Goal: Information Seeking & Learning: Learn about a topic

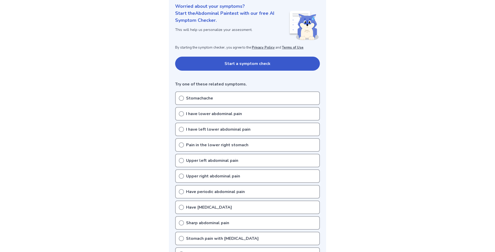
scroll to position [90, 0]
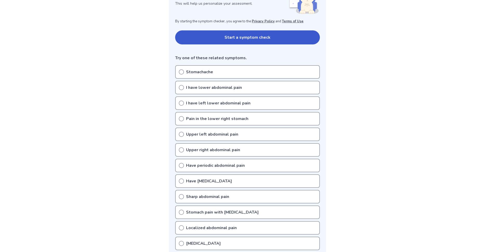
click at [215, 164] on p "Have periodic abdominal pain" at bounding box center [215, 165] width 59 height 6
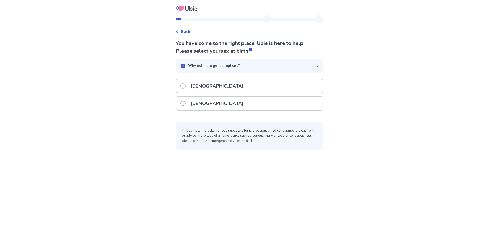
click at [201, 87] on p "Male" at bounding box center [216, 85] width 59 height 13
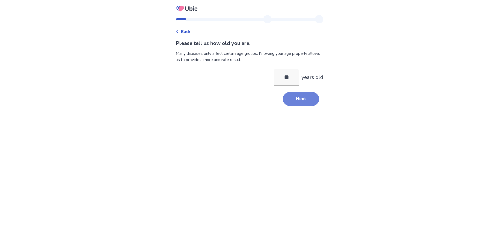
type input "**"
click at [299, 95] on button "Next" at bounding box center [301, 99] width 36 height 14
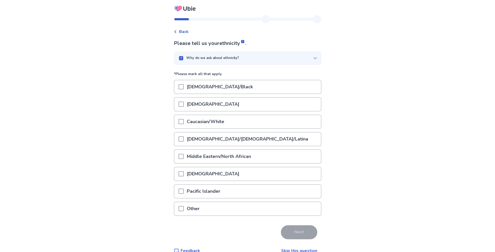
click at [215, 123] on p "Caucasian/White" at bounding box center [206, 121] width 44 height 13
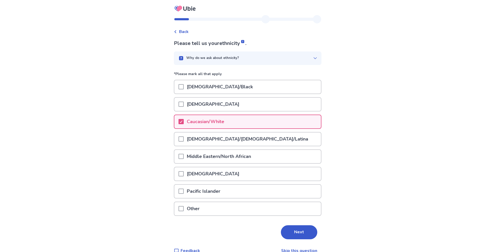
click at [292, 230] on button "Next" at bounding box center [299, 232] width 36 height 14
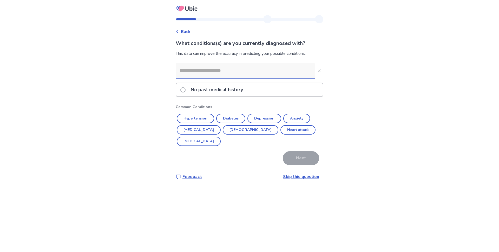
click at [204, 87] on p "No past medical history" at bounding box center [216, 89] width 58 height 13
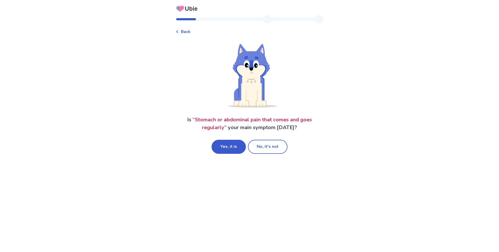
click at [189, 34] on span "Back" at bounding box center [186, 32] width 10 height 6
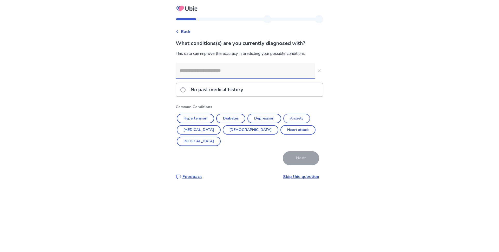
click at [293, 118] on button "Anxiety" at bounding box center [296, 118] width 27 height 9
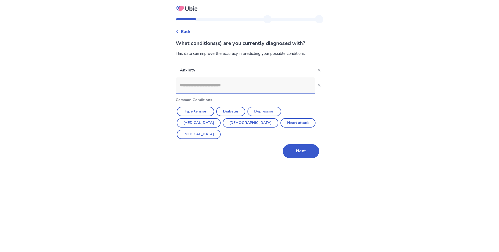
click at [272, 112] on button "Depression" at bounding box center [264, 111] width 34 height 9
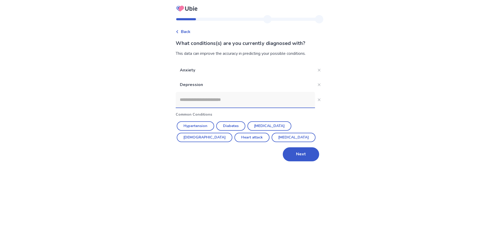
click at [262, 102] on input at bounding box center [245, 100] width 139 height 16
type input "*"
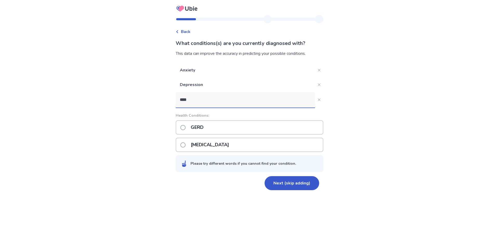
type input "****"
click at [227, 127] on div "GERD" at bounding box center [249, 127] width 147 height 14
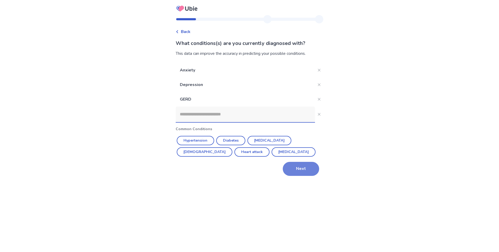
click at [293, 169] on button "Next" at bounding box center [301, 169] width 36 height 14
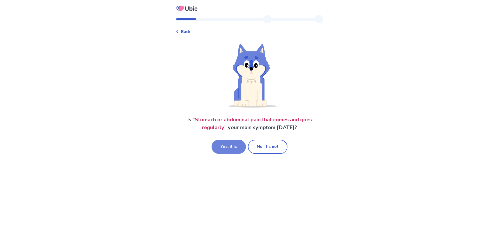
click at [234, 149] on button "Yes, it is" at bounding box center [228, 147] width 34 height 14
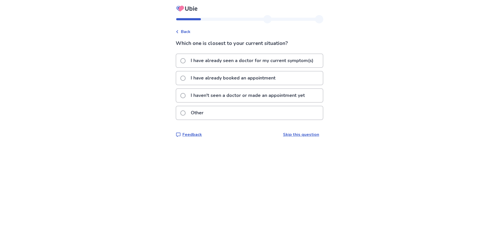
click at [219, 93] on p "I haven't seen a doctor or made an appointment yet" at bounding box center [247, 95] width 120 height 13
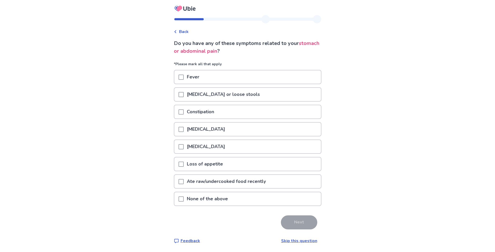
click at [231, 201] on p "None of the above" at bounding box center [207, 198] width 47 height 13
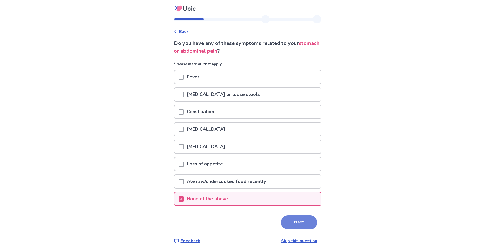
click at [301, 223] on button "Next" at bounding box center [299, 222] width 36 height 14
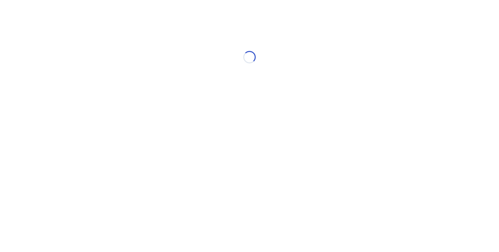
select select "*"
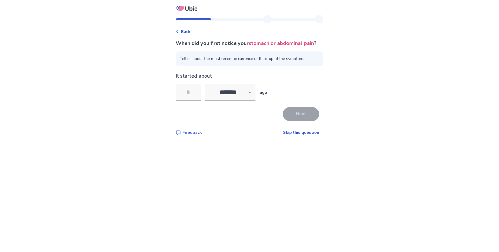
click at [239, 66] on span "Tell us about the most recent occurrence or flare-up of the symptom." at bounding box center [249, 58] width 147 height 15
click at [200, 101] on input "tel" at bounding box center [188, 92] width 25 height 17
type input "**"
click at [299, 120] on button "Next" at bounding box center [301, 114] width 36 height 14
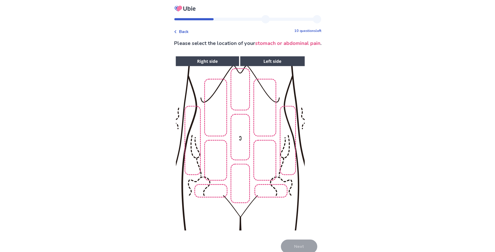
scroll to position [7, 0]
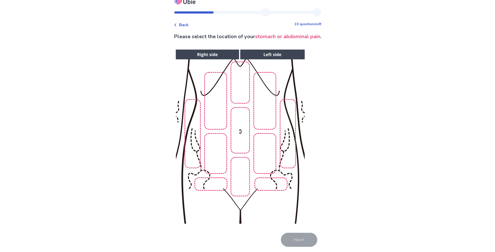
click at [265, 162] on img at bounding box center [239, 137] width 265 height 180
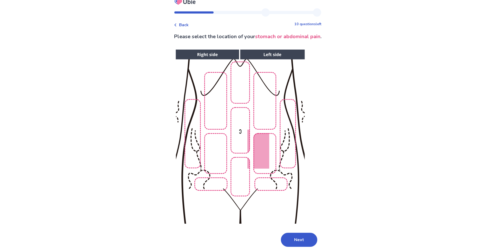
click at [283, 164] on img at bounding box center [239, 137] width 265 height 180
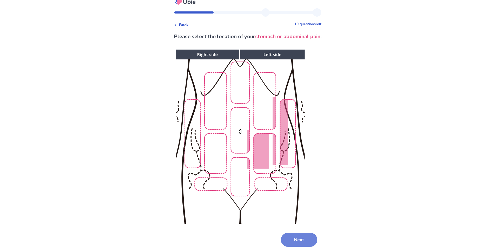
click at [302, 242] on button "Next" at bounding box center [299, 240] width 36 height 14
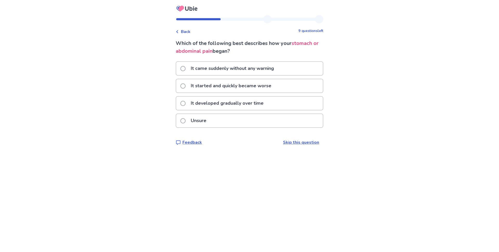
click at [218, 107] on p "It developed gradually over time" at bounding box center [226, 103] width 79 height 13
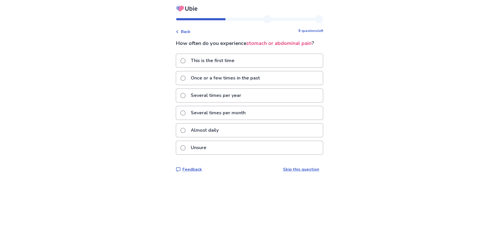
click at [220, 129] on p "Almost daily" at bounding box center [204, 130] width 34 height 13
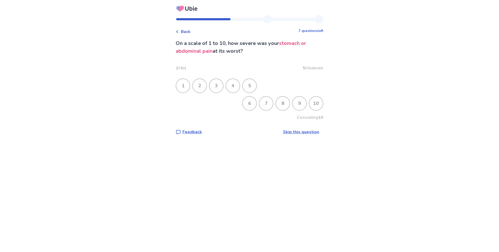
click at [219, 88] on div "3" at bounding box center [216, 86] width 14 height 14
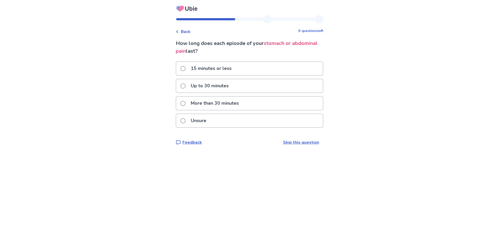
click at [216, 68] on p "15 minutes or less" at bounding box center [210, 68] width 47 height 13
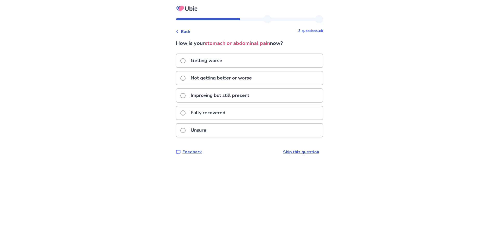
click at [216, 77] on p "Not getting better or worse" at bounding box center [220, 77] width 67 height 13
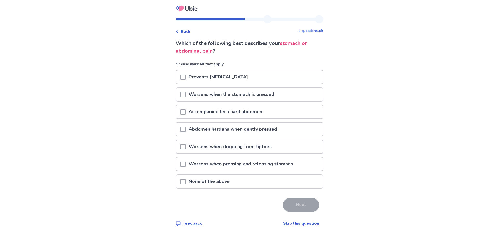
click at [273, 178] on div "None of the above" at bounding box center [249, 181] width 146 height 13
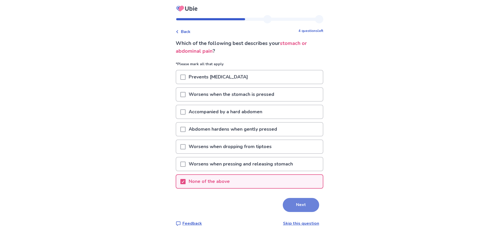
click at [291, 208] on button "Next" at bounding box center [301, 205] width 36 height 14
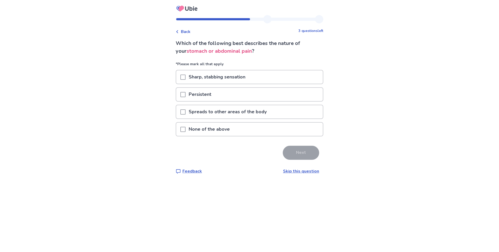
click at [220, 128] on p "None of the above" at bounding box center [208, 129] width 47 height 13
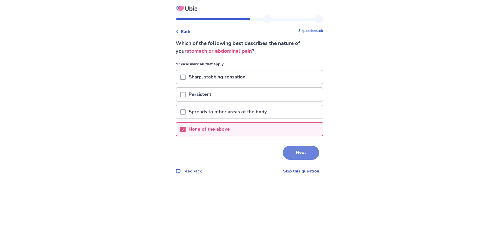
click at [293, 156] on button "Next" at bounding box center [301, 153] width 36 height 14
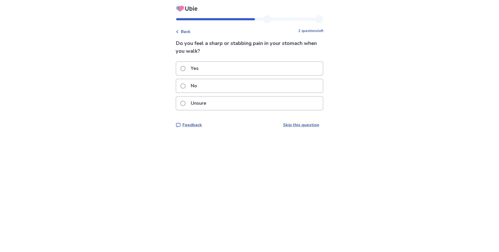
click at [226, 86] on div "No" at bounding box center [249, 85] width 146 height 13
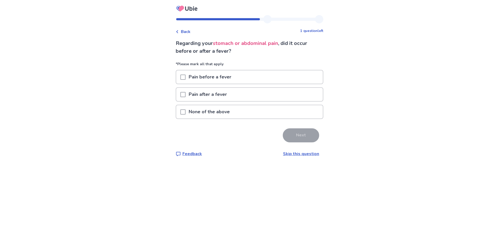
click at [246, 113] on div "None of the above" at bounding box center [249, 111] width 146 height 13
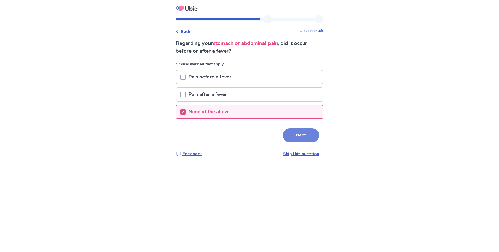
click at [302, 136] on button "Next" at bounding box center [301, 135] width 36 height 14
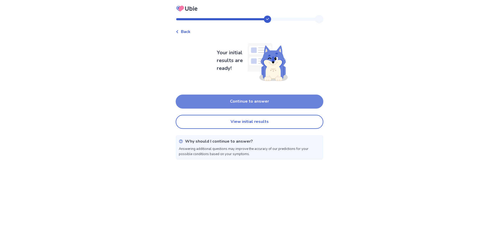
click at [261, 103] on button "Continue to answer" at bounding box center [249, 102] width 147 height 14
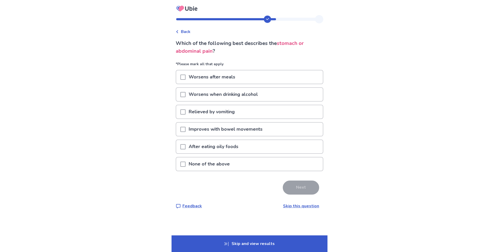
click at [257, 77] on div "Worsens after meals" at bounding box center [249, 76] width 146 height 13
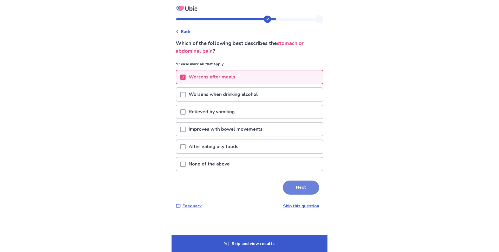
click at [298, 192] on button "Next" at bounding box center [301, 187] width 36 height 14
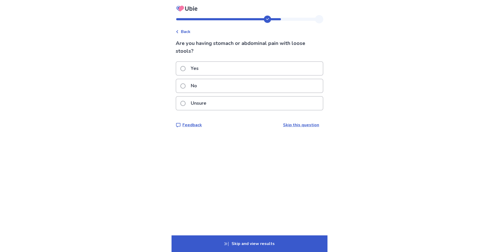
click at [218, 86] on div "No" at bounding box center [249, 85] width 146 height 13
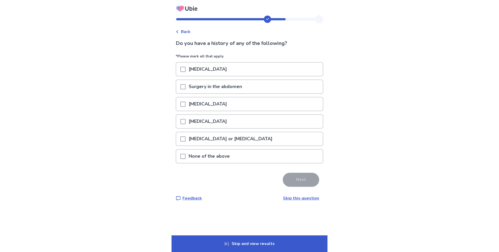
click at [269, 154] on div "None of the above" at bounding box center [249, 156] width 146 height 13
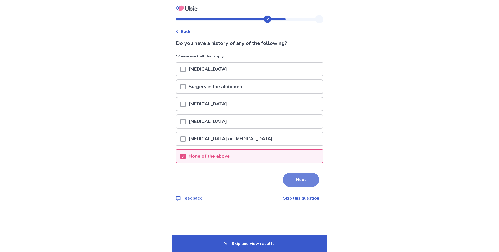
click at [310, 181] on button "Next" at bounding box center [301, 180] width 36 height 14
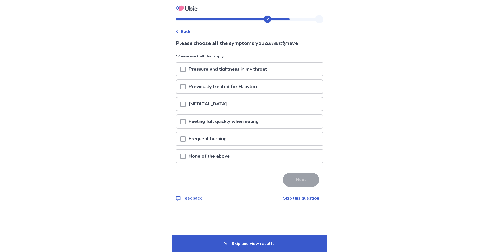
click at [224, 87] on p "Previously treated for H. pylori" at bounding box center [222, 86] width 74 height 13
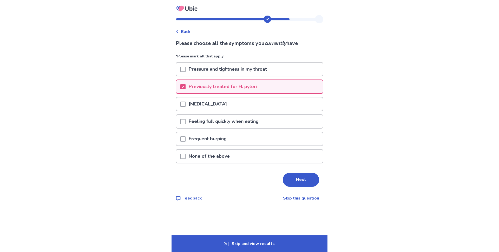
click at [247, 85] on p "Previously treated for H. pylori" at bounding box center [222, 86] width 74 height 13
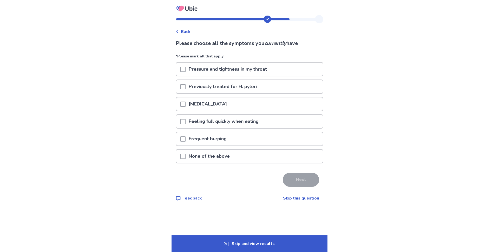
click at [286, 164] on div "None of the above" at bounding box center [249, 157] width 147 height 17
click at [288, 155] on div "None of the above" at bounding box center [249, 156] width 146 height 13
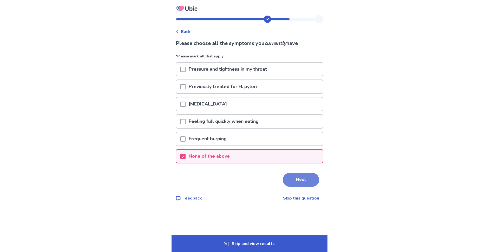
click at [297, 180] on button "Next" at bounding box center [301, 180] width 36 height 14
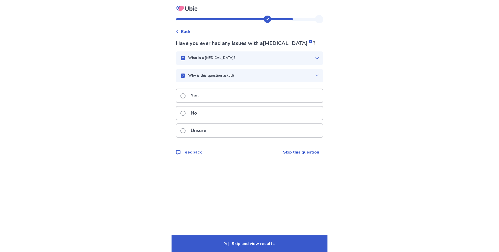
click at [242, 114] on div "No" at bounding box center [249, 112] width 146 height 13
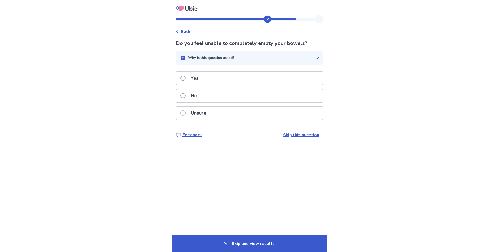
click at [252, 92] on div "No" at bounding box center [249, 95] width 146 height 13
click at [247, 54] on button "Why is this question asked?" at bounding box center [249, 58] width 147 height 14
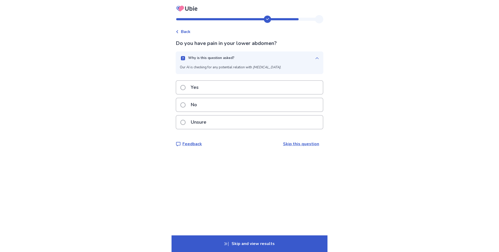
click at [248, 56] on div "Why is this question asked?" at bounding box center [247, 58] width 135 height 5
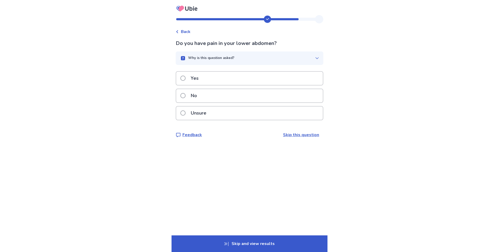
click at [248, 56] on div "Why is this question asked?" at bounding box center [247, 58] width 135 height 5
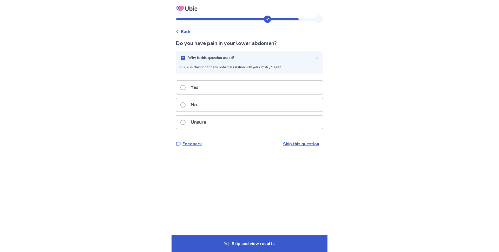
click at [249, 56] on div "Why is this question asked?" at bounding box center [247, 58] width 135 height 5
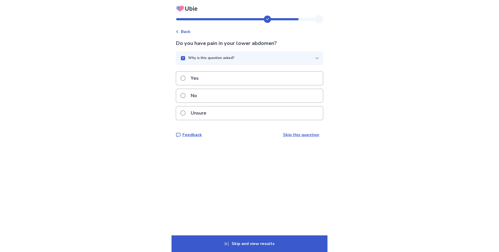
click at [250, 80] on div "Yes" at bounding box center [249, 78] width 146 height 13
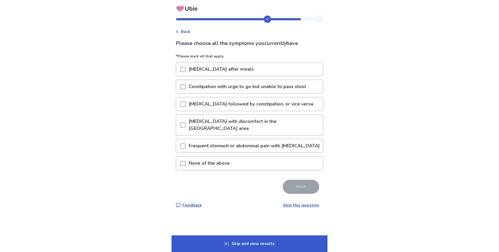
click at [232, 71] on p "Abdominal bloating after meals" at bounding box center [220, 69] width 71 height 13
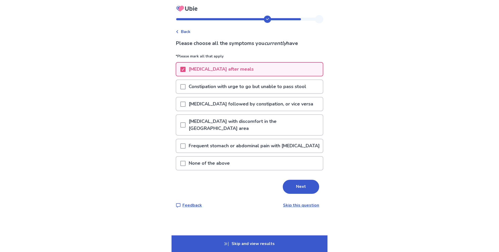
click at [292, 168] on div "None of the above" at bounding box center [249, 163] width 146 height 13
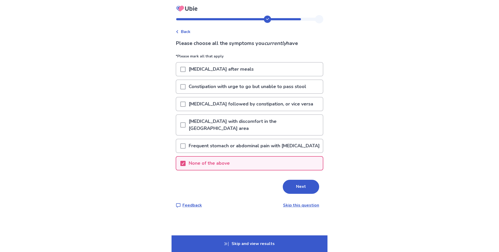
click at [270, 71] on div "Abdominal bloating after meals" at bounding box center [249, 69] width 146 height 13
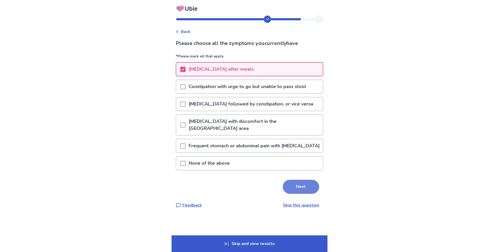
click at [301, 185] on button "Next" at bounding box center [301, 187] width 36 height 14
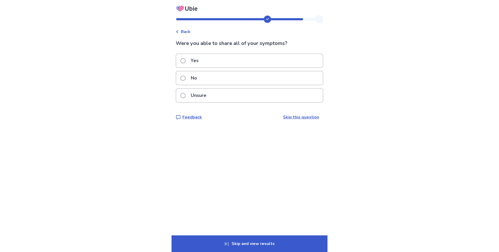
click at [253, 62] on div "Yes" at bounding box center [249, 60] width 146 height 13
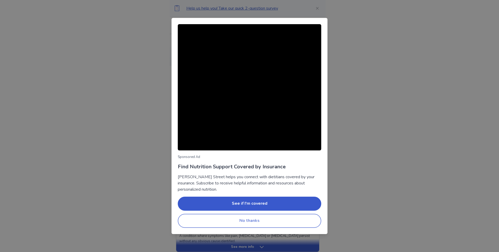
drag, startPoint x: 283, startPoint y: 223, endPoint x: 282, endPoint y: 225, distance: 2.9
click at [282, 225] on button "No thanks" at bounding box center [249, 221] width 143 height 14
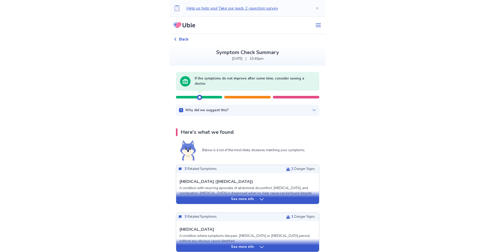
click at [283, 220] on div "3 Related Symptoms 1 Danger Signs" at bounding box center [247, 217] width 143 height 8
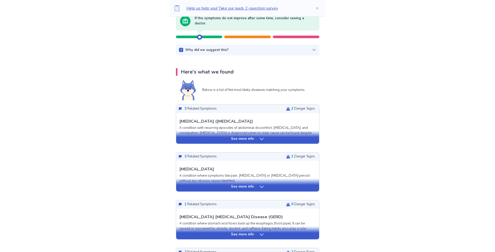
scroll to position [87, 0]
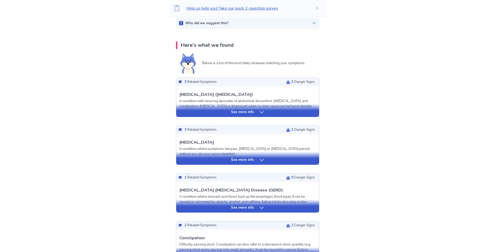
click at [254, 160] on div "See more info" at bounding box center [247, 159] width 143 height 5
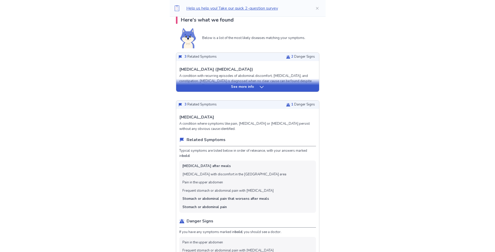
scroll to position [0, 0]
